Goal: Task Accomplishment & Management: Use online tool/utility

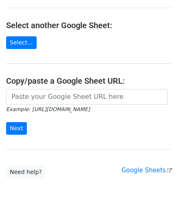
scroll to position [82, 0]
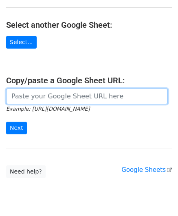
click at [29, 96] on input "url" at bounding box center [87, 95] width 162 height 15
paste input "[URL][DOMAIN_NAME]"
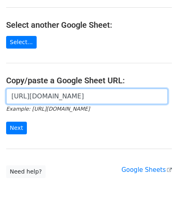
scroll to position [0, 172]
type input "[URL][DOMAIN_NAME]"
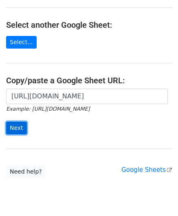
click at [19, 121] on input "Next" at bounding box center [16, 127] width 21 height 13
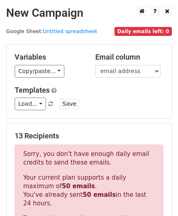
scroll to position [257, 0]
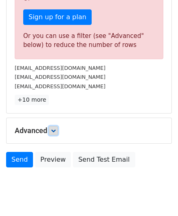
click at [56, 129] on icon at bounding box center [53, 130] width 5 height 5
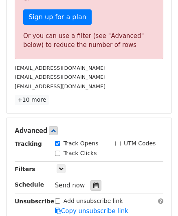
click at [96, 182] on div at bounding box center [96, 185] width 11 height 11
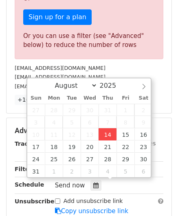
type input "2025-08-14 12:00"
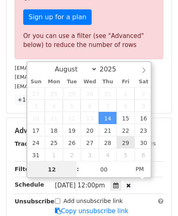
paste input "8"
type input "8"
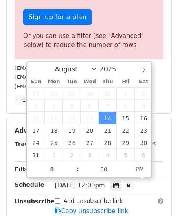
type input "2025-08-14 20:00"
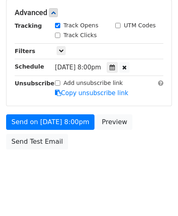
scroll to position [337, 0]
